Goal: Task Accomplishment & Management: Use online tool/utility

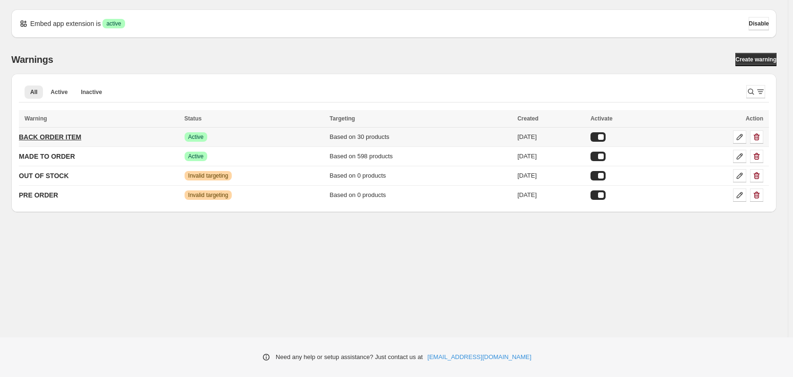
click at [68, 136] on p "BACK ORDER ITEM" at bounding box center [50, 136] width 62 height 9
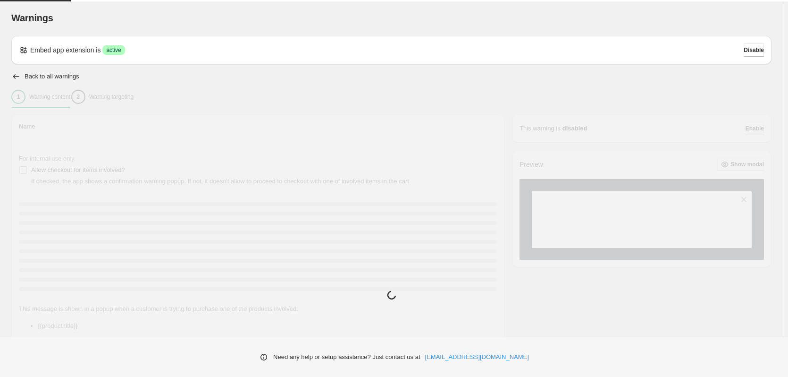
type input "**********"
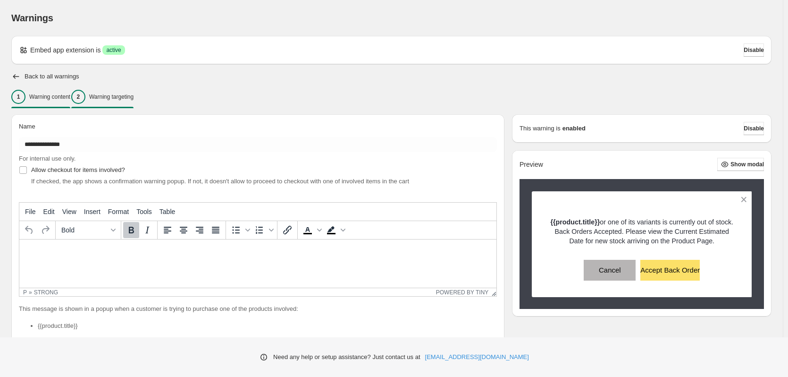
click at [106, 95] on div "2 Warning targeting" at bounding box center [102, 97] width 62 height 14
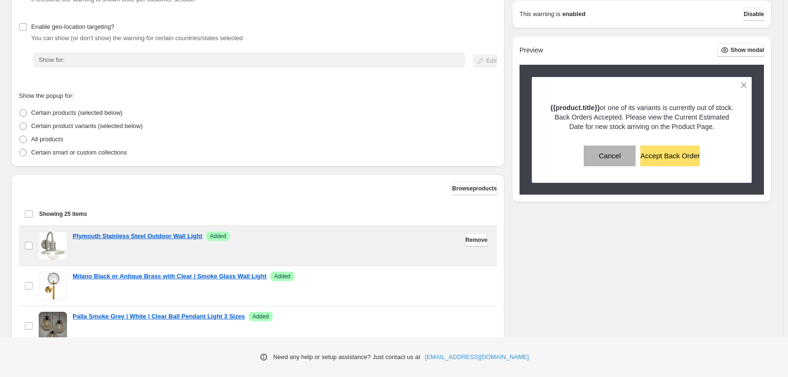
scroll to position [141, 0]
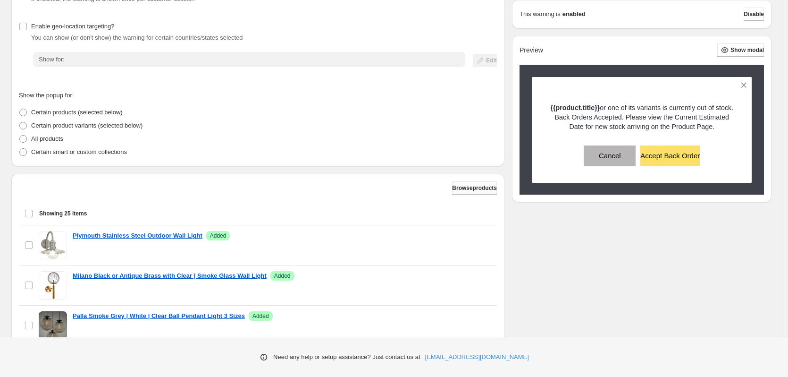
click at [459, 192] on button "Browse products" at bounding box center [474, 187] width 45 height 13
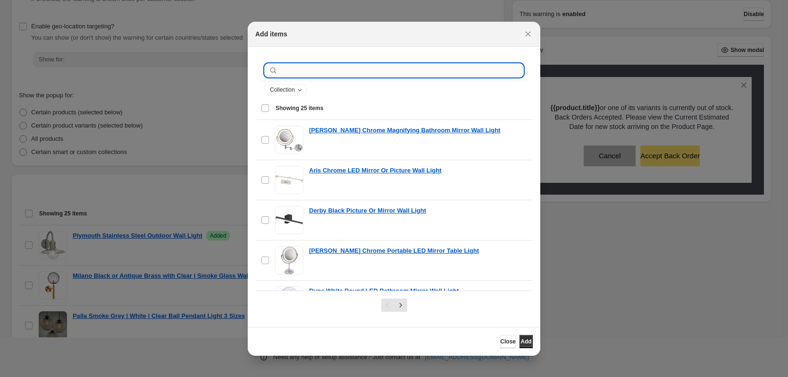
click at [294, 72] on input ":r1c:" at bounding box center [401, 70] width 243 height 13
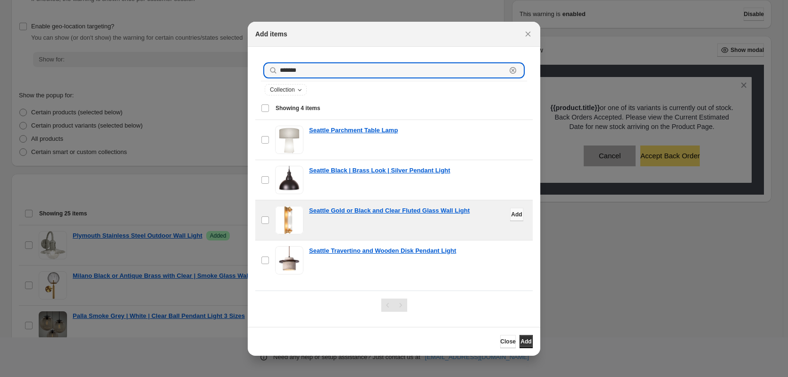
type input "*******"
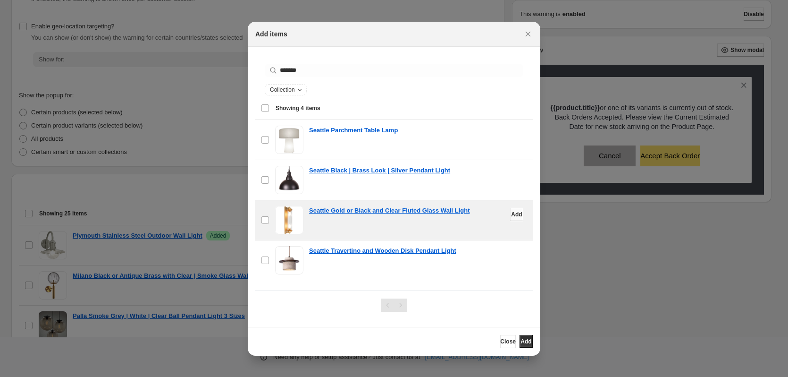
click at [510, 218] on button "Add" at bounding box center [516, 214] width 13 height 13
click at [526, 34] on icon "Close" at bounding box center [527, 33] width 9 height 9
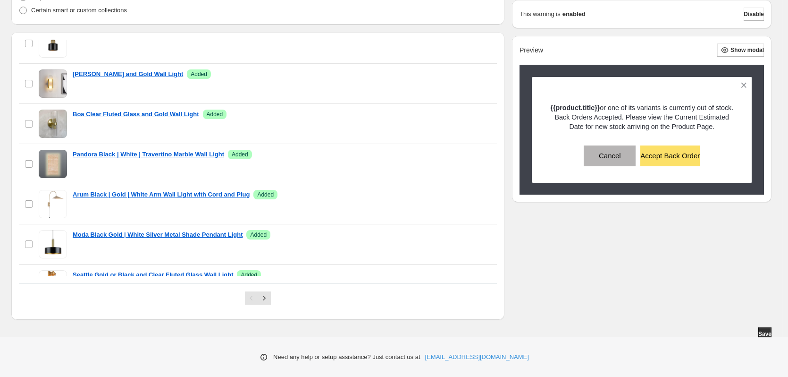
scroll to position [850, 0]
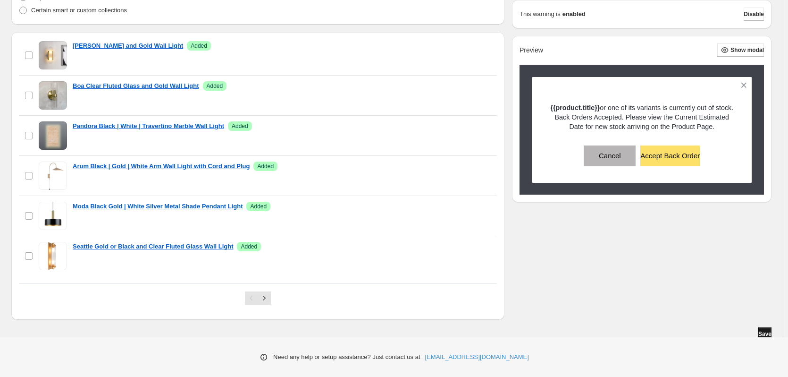
click at [765, 332] on span "Save" at bounding box center [764, 334] width 13 height 8
